Goal: Task Accomplishment & Management: Manage account settings

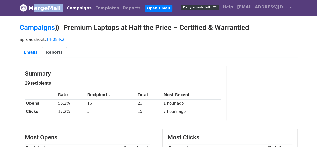
drag, startPoint x: 59, startPoint y: 8, endPoint x: 31, endPoint y: 8, distance: 27.8
click at [31, 8] on nav "MergeMail Campaigns Templates Reports Open Gmail Daily emails left: 21 Help [EM…" at bounding box center [159, 8] width 278 height 16
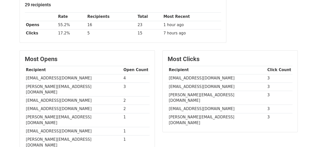
scroll to position [100, 0]
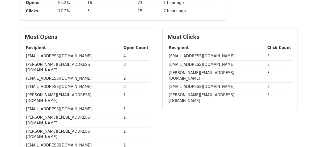
click at [201, 53] on td "[EMAIL_ADDRESS][DOMAIN_NAME]" at bounding box center [217, 56] width 99 height 8
copy tr "[EMAIL_ADDRESS][DOMAIN_NAME]"
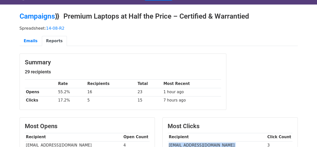
scroll to position [0, 0]
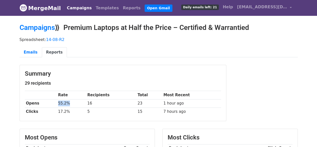
drag, startPoint x: 70, startPoint y: 103, endPoint x: 53, endPoint y: 102, distance: 17.1
click at [53, 102] on tr "Opens 55.2% 16 23 1 hour ago" at bounding box center [123, 103] width 196 height 8
copy tr "55.2%"
drag, startPoint x: 69, startPoint y: 110, endPoint x: 57, endPoint y: 110, distance: 11.5
click at [57, 110] on td "17.2%" at bounding box center [71, 111] width 29 height 8
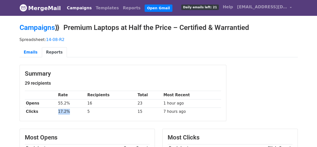
copy td "17.2%"
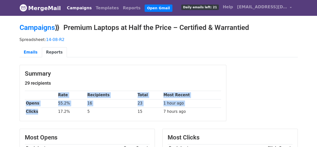
copy div "Rate Recipients Total Most Recent Opens 55.2% 16 23 1 hour ago Clicks"
drag, startPoint x: 45, startPoint y: 111, endPoint x: 22, endPoint y: 111, distance: 23.1
click at [22, 111] on div "Summary 29 recipients Rate Recipients Total Most Recent Opens 55.2% 16 23 1 hou…" at bounding box center [123, 93] width 206 height 56
click at [32, 111] on th "Clicks" at bounding box center [41, 111] width 32 height 8
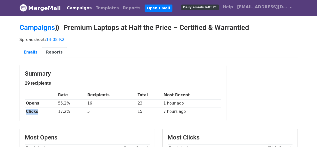
click at [32, 111] on th "Clicks" at bounding box center [41, 111] width 32 height 8
